Goal: Navigation & Orientation: Find specific page/section

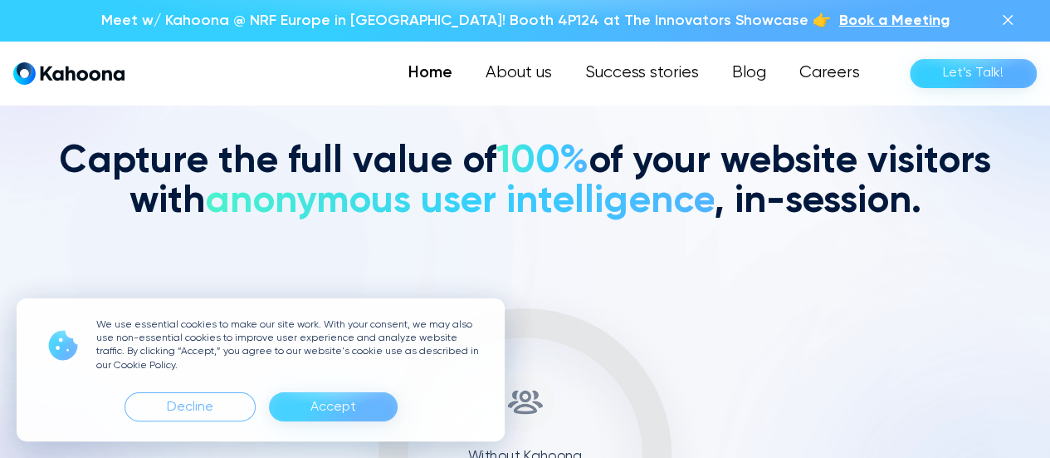
scroll to position [450, 0]
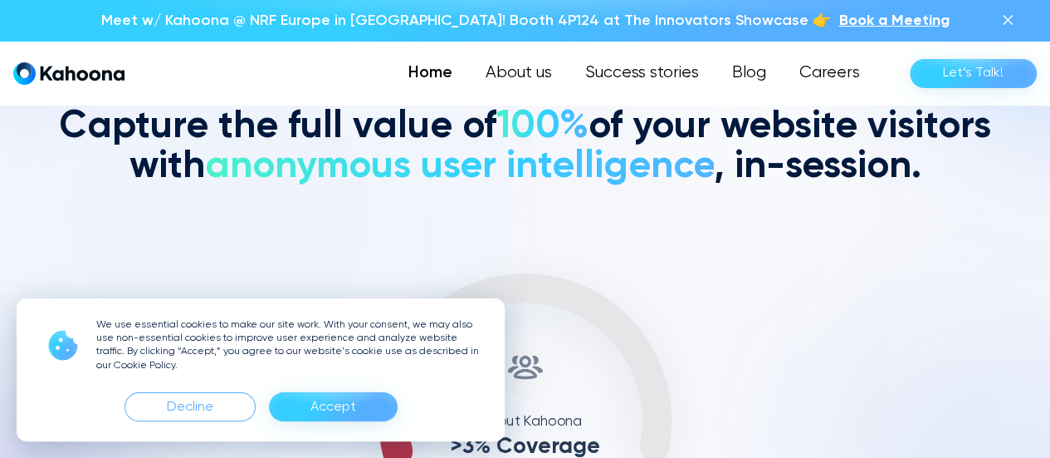
click at [327, 406] on div "Accept" at bounding box center [334, 407] width 46 height 27
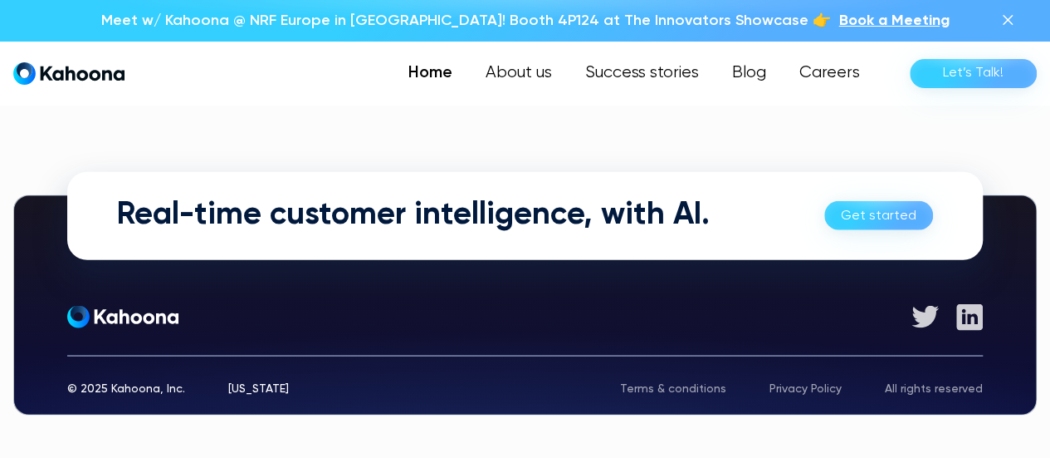
scroll to position [4562, 0]
click at [537, 76] on link "About us" at bounding box center [518, 72] width 101 height 33
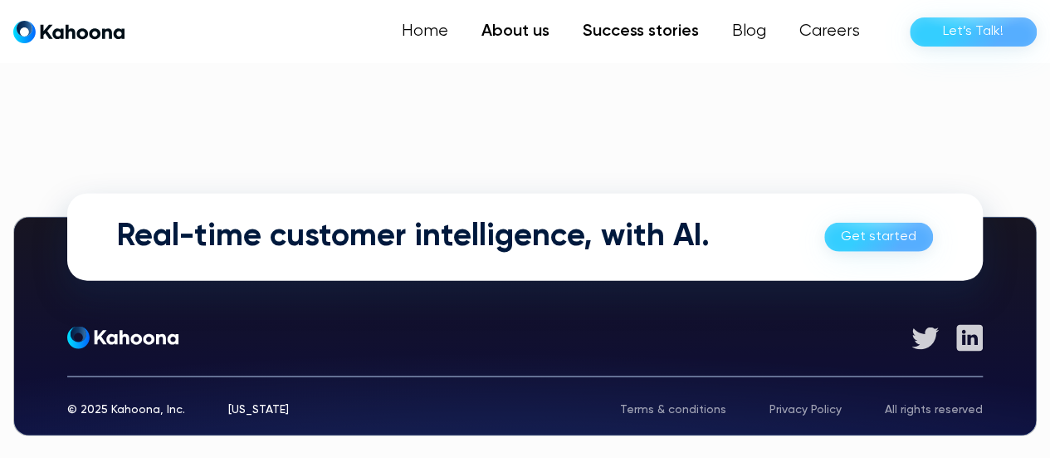
scroll to position [1251, 0]
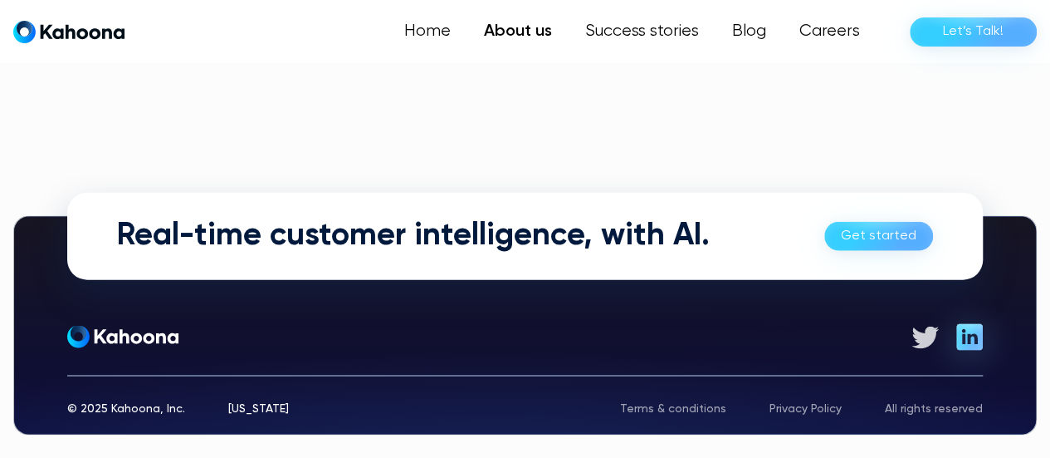
click at [969, 323] on img at bounding box center [970, 336] width 27 height 27
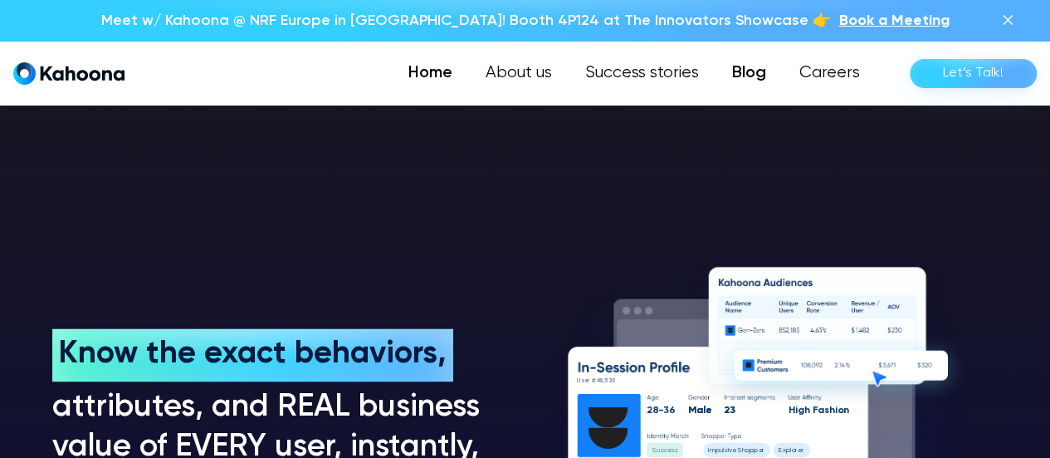
scroll to position [967, 0]
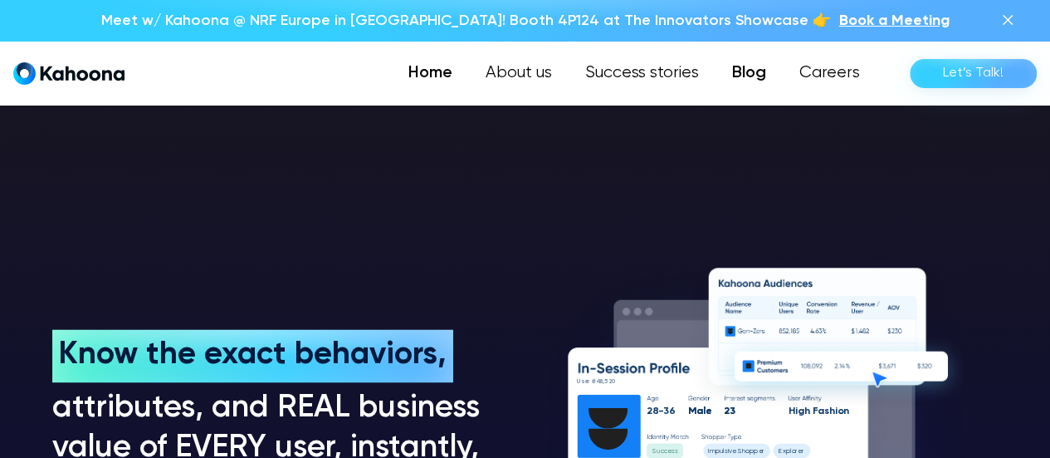
click at [766, 71] on link "Blog" at bounding box center [749, 72] width 67 height 33
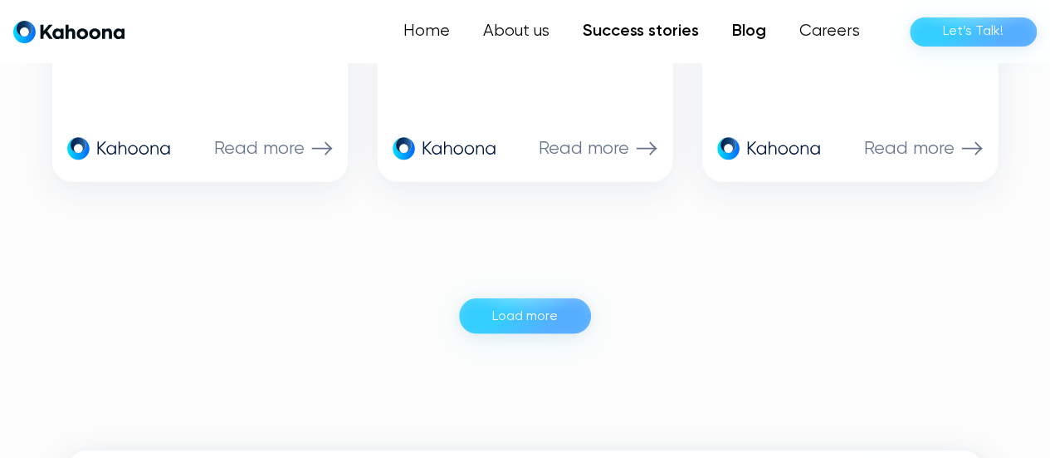
scroll to position [1884, 0]
